Goal: Transaction & Acquisition: Purchase product/service

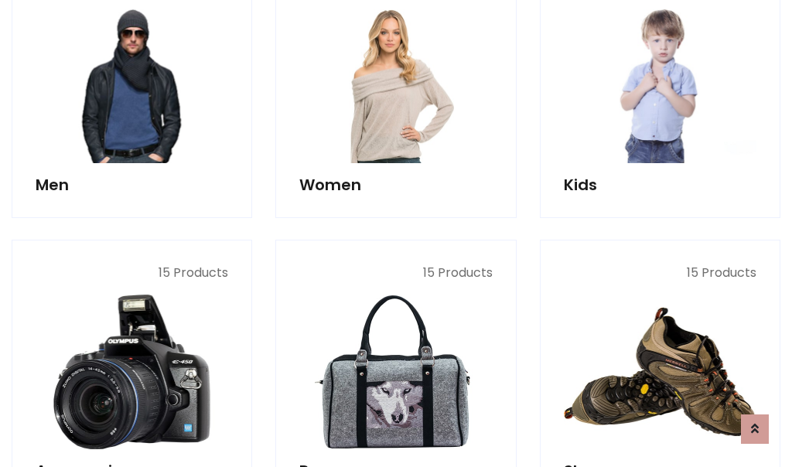
scroll to position [1122, 0]
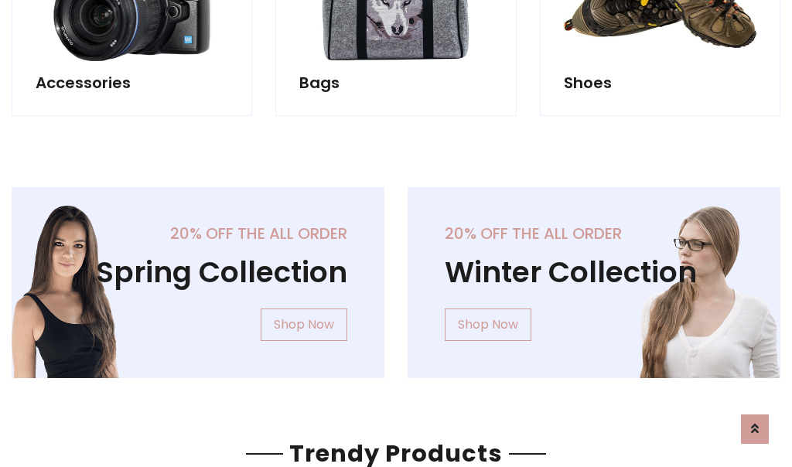
click at [396, 276] on div "20% off the all order Winter Collection Shop Now" at bounding box center [594, 295] width 396 height 216
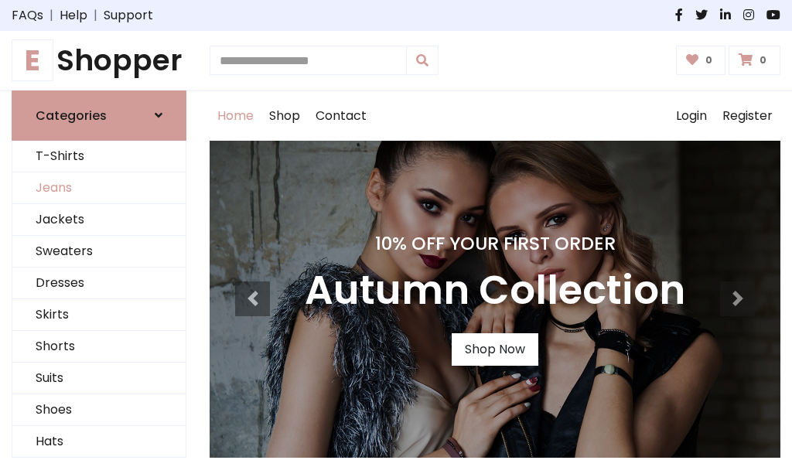
click at [99, 188] on link "Jeans" at bounding box center [98, 188] width 173 height 32
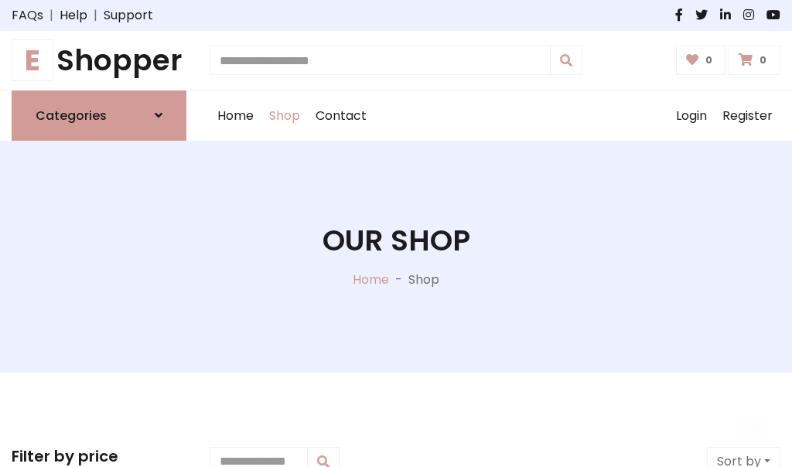
scroll to position [488, 0]
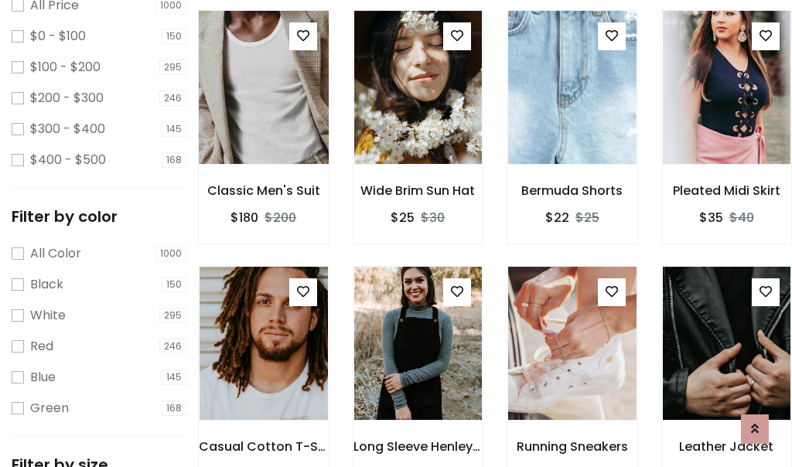
click at [263, 121] on img at bounding box center [263, 87] width 154 height 371
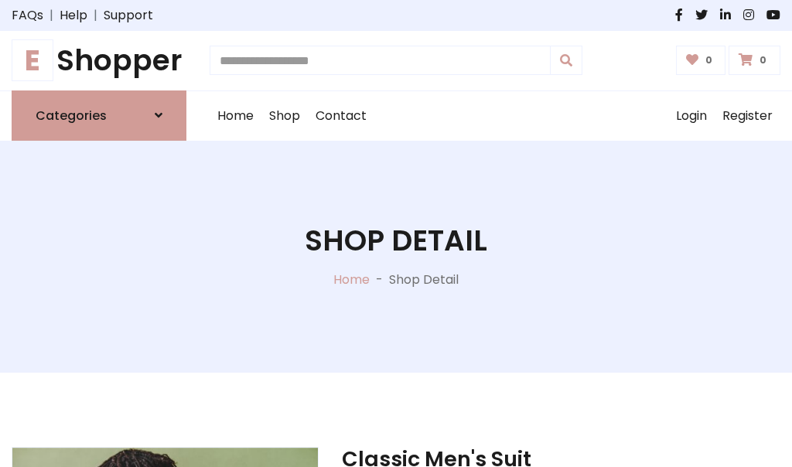
scroll to position [166, 0]
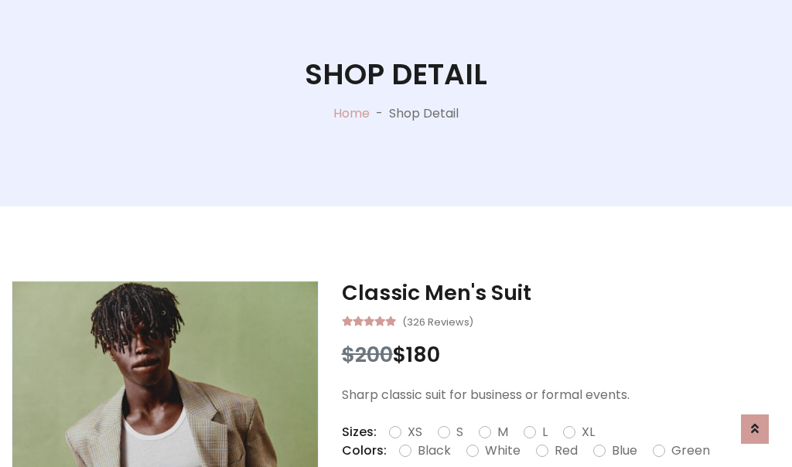
click at [563, 451] on label "Red" at bounding box center [565, 450] width 23 height 19
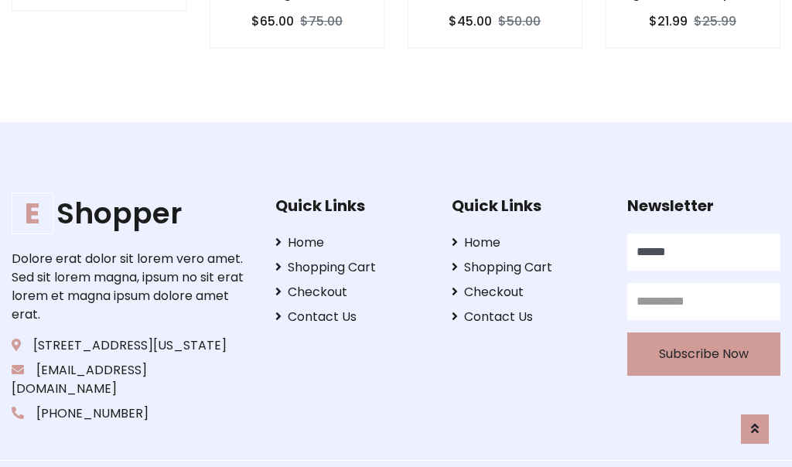
scroll to position [1552, 0]
type input "******"
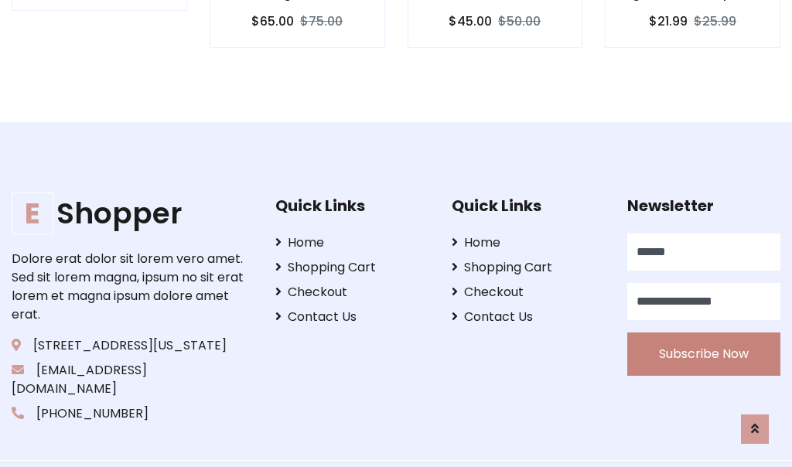
type input "**********"
click at [703, 335] on button "Subscribe Now" at bounding box center [703, 353] width 153 height 43
